Goal: Obtain resource: Download file/media

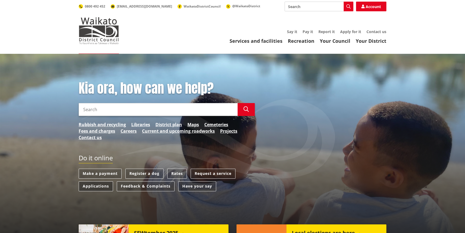
click at [92, 185] on link "Applications" at bounding box center [96, 186] width 34 height 10
click at [91, 187] on link "Applications" at bounding box center [96, 186] width 34 height 10
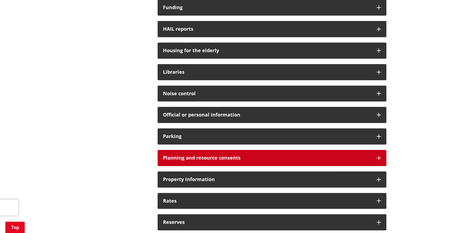
scroll to position [366, 0]
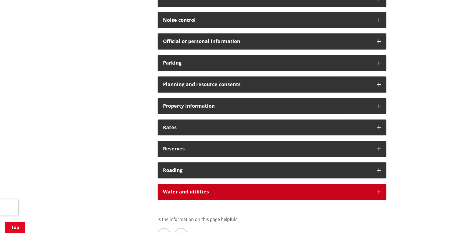
click at [195, 193] on h3 "Water and utilities" at bounding box center [267, 191] width 209 height 5
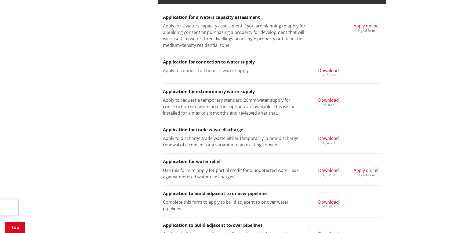
scroll to position [586, 0]
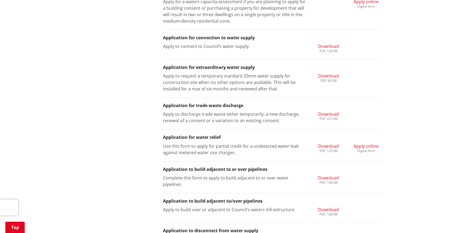
click at [327, 145] on span "Download" at bounding box center [328, 146] width 21 height 6
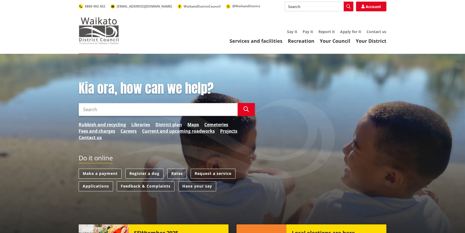
click at [94, 28] on img at bounding box center [99, 30] width 40 height 27
click at [95, 185] on link "Applications" at bounding box center [96, 186] width 34 height 10
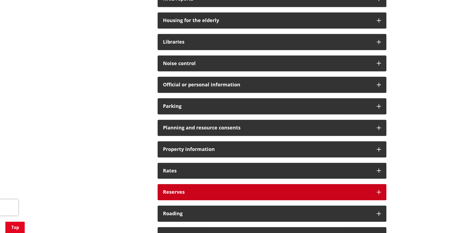
scroll to position [342, 0]
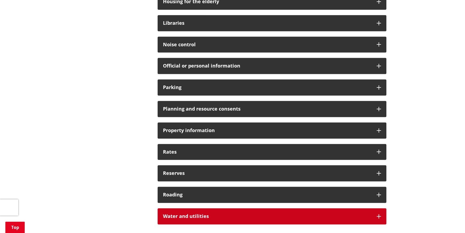
click at [180, 219] on h3 "Water and utilities" at bounding box center [267, 215] width 209 height 5
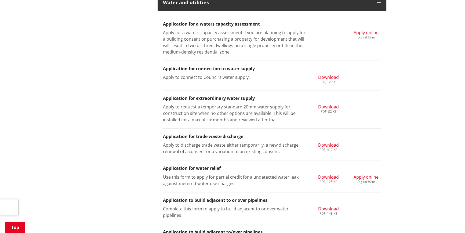
scroll to position [586, 0]
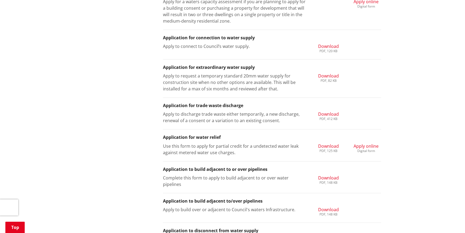
click at [327, 146] on span "Download" at bounding box center [328, 146] width 21 height 6
